Goal: Task Accomplishment & Management: Manage account settings

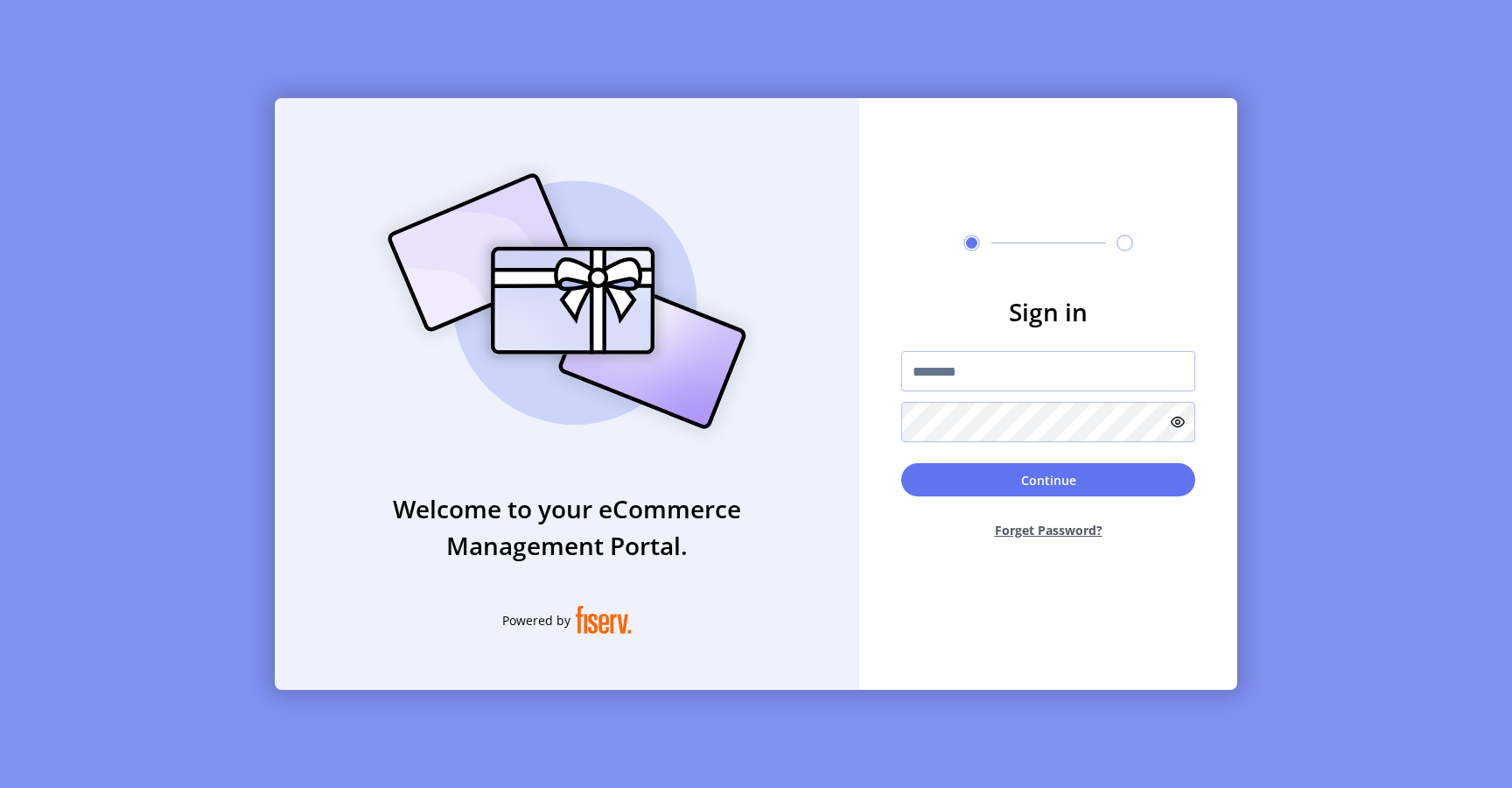
click at [783, 377] on div "Welcome to your eCommerce Management Portal. Powered by" at bounding box center [567, 394] width 585 height 591
click at [986, 377] on input "**********" at bounding box center [1048, 370] width 294 height 40
type input "**********"
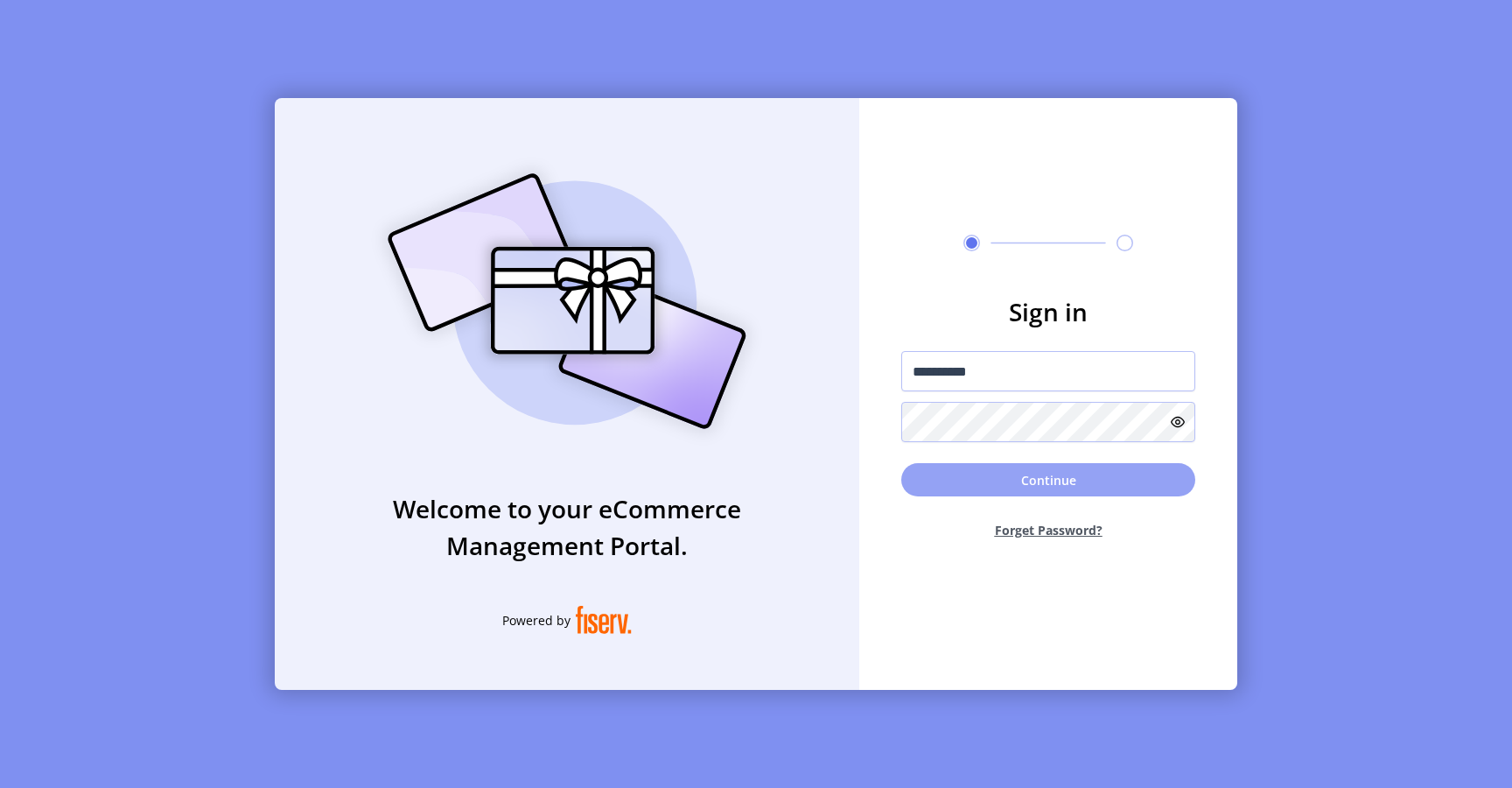
click at [1031, 492] on button "Continue" at bounding box center [1048, 479] width 294 height 33
